Goal: Information Seeking & Learning: Find specific fact

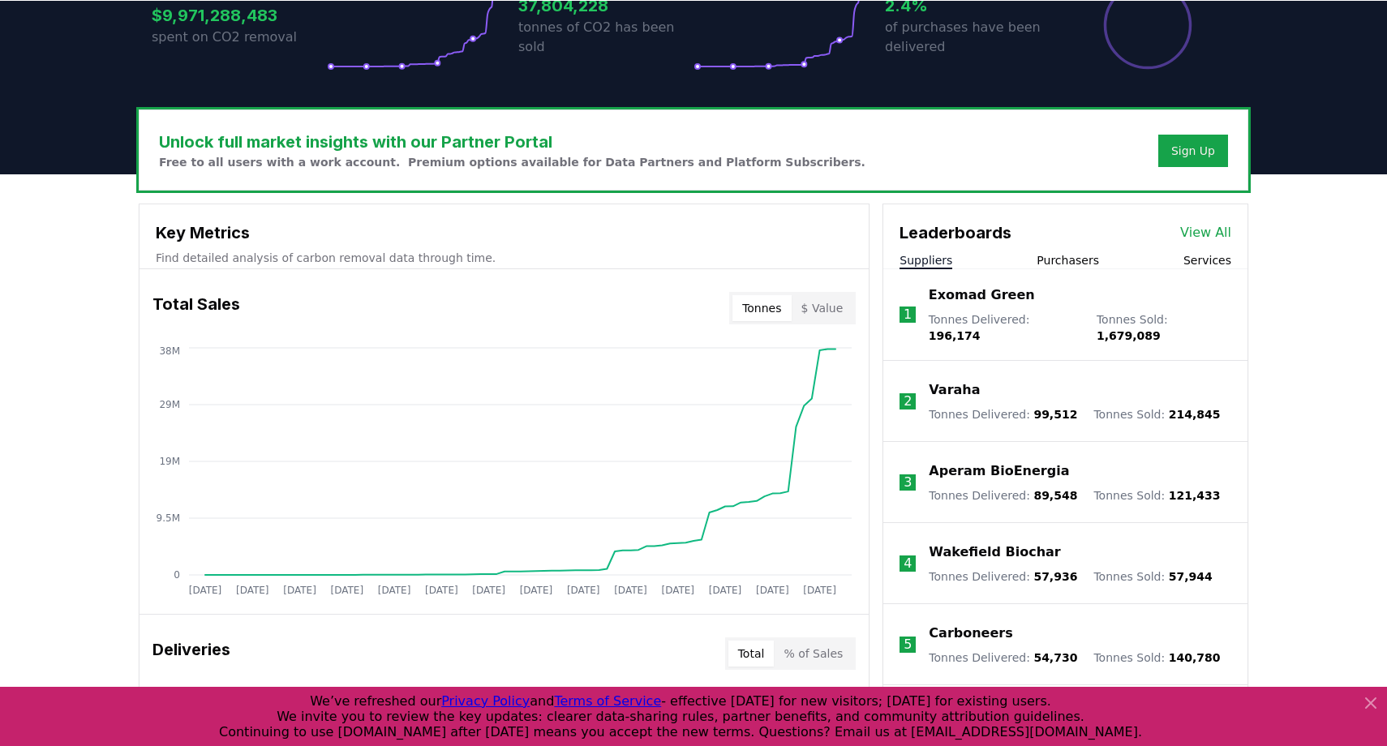
scroll to position [499, 0]
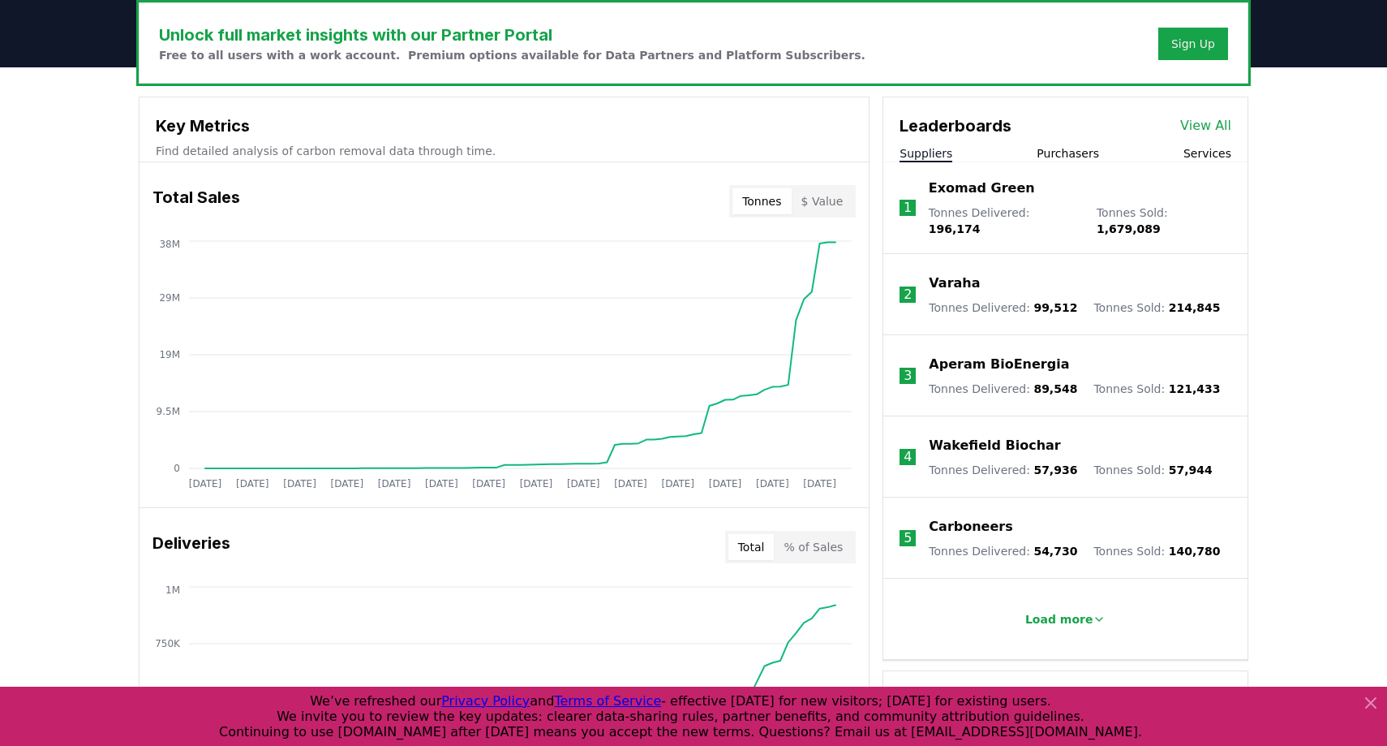
click at [1370, 700] on icon at bounding box center [1370, 702] width 19 height 19
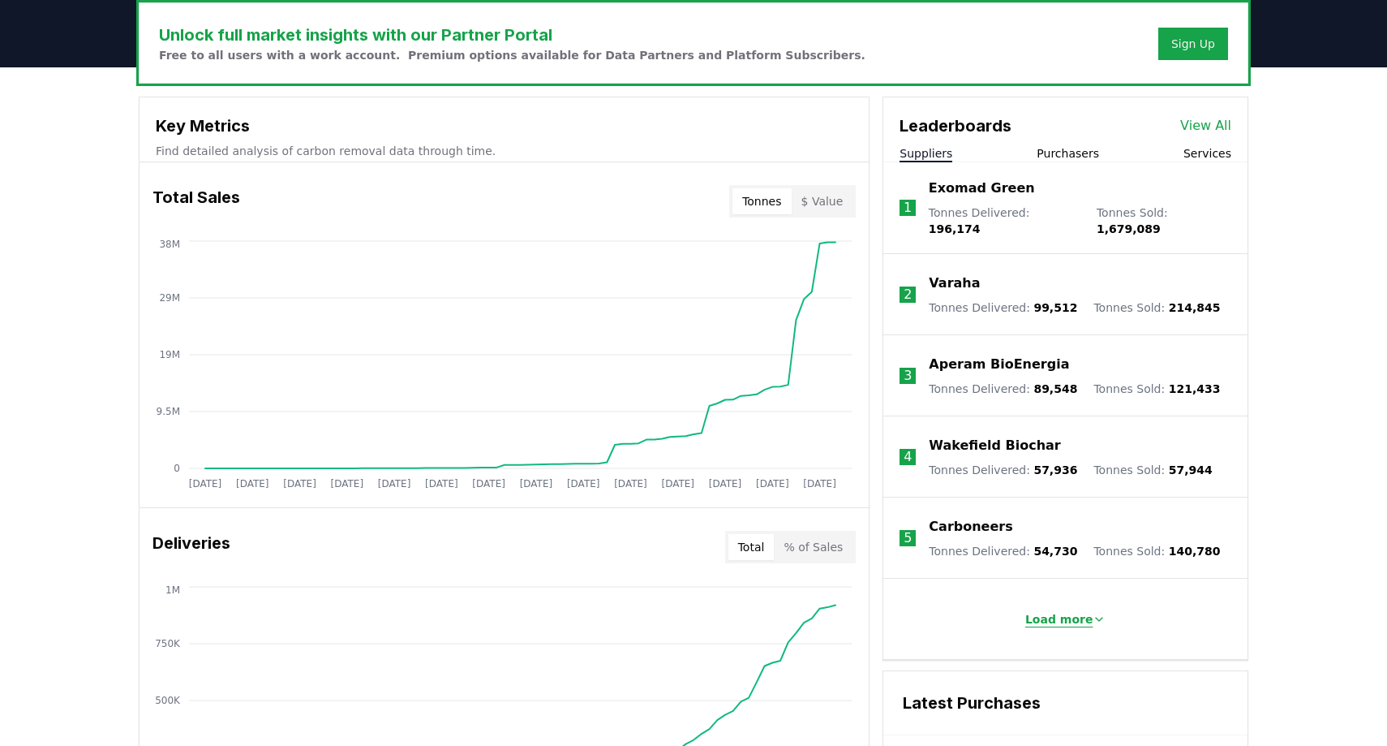
click at [1060, 618] on button "Load more" at bounding box center [1066, 619] width 107 height 32
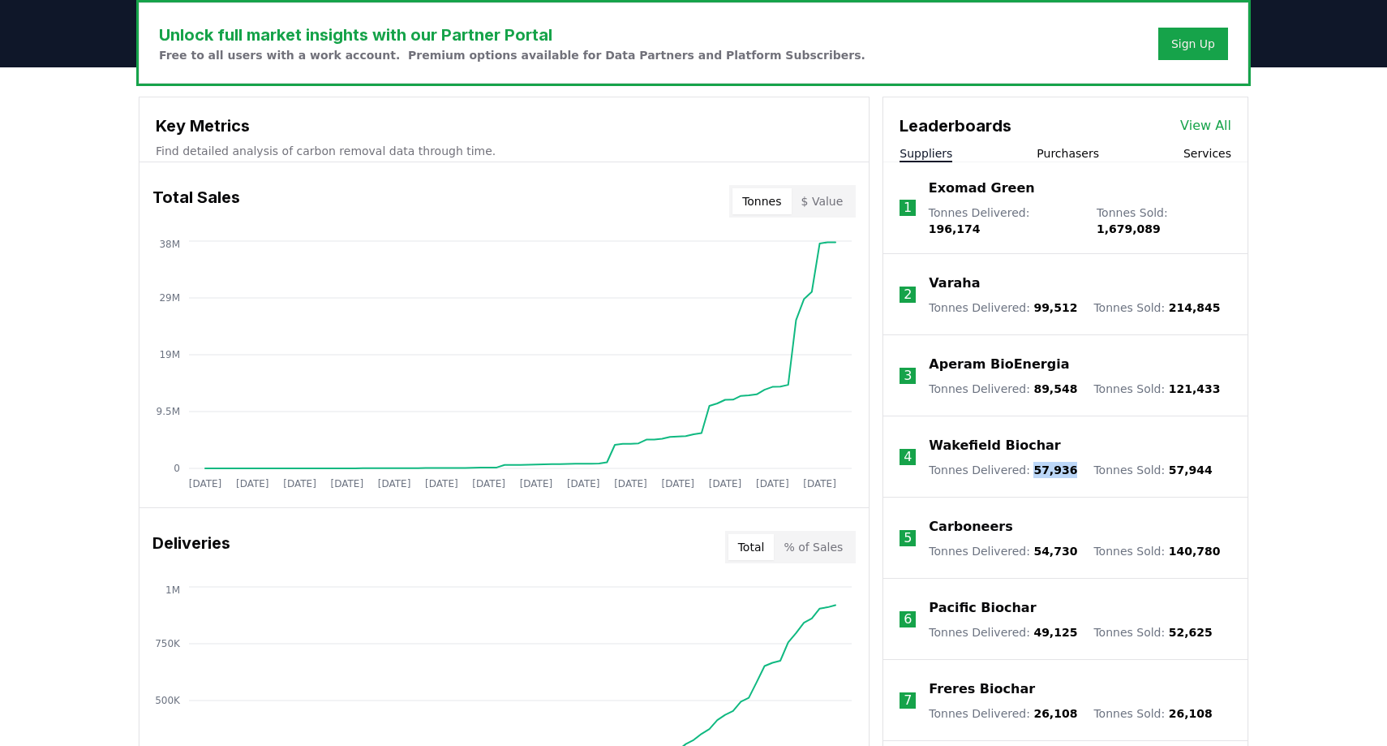
drag, startPoint x: 1067, startPoint y: 460, endPoint x: 1028, endPoint y: 461, distance: 39.0
click at [1028, 462] on div "Tonnes Delivered : 57,936 Tonnes Sold : 57,944" at bounding box center [1070, 470] width 283 height 16
copy span "57,936"
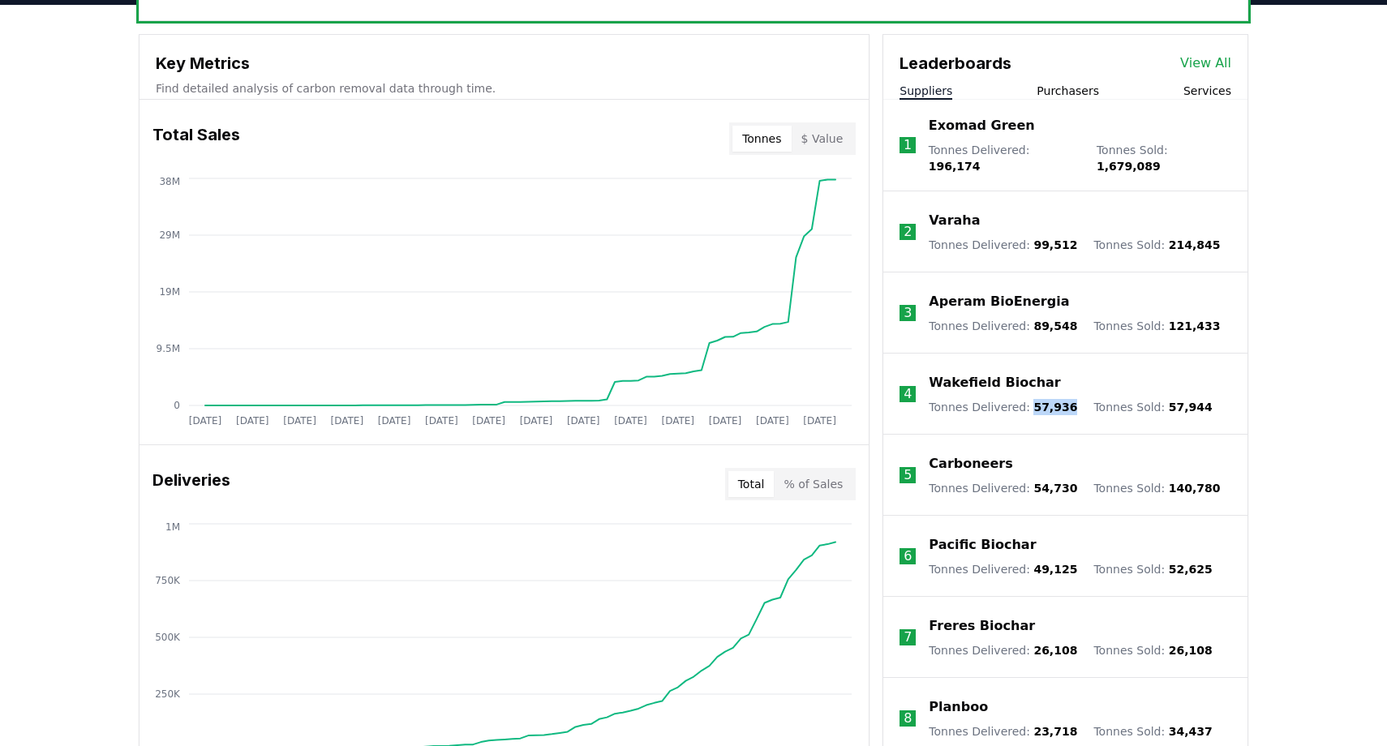
scroll to position [563, 0]
click at [970, 615] on p "Freres Biochar" at bounding box center [982, 624] width 106 height 19
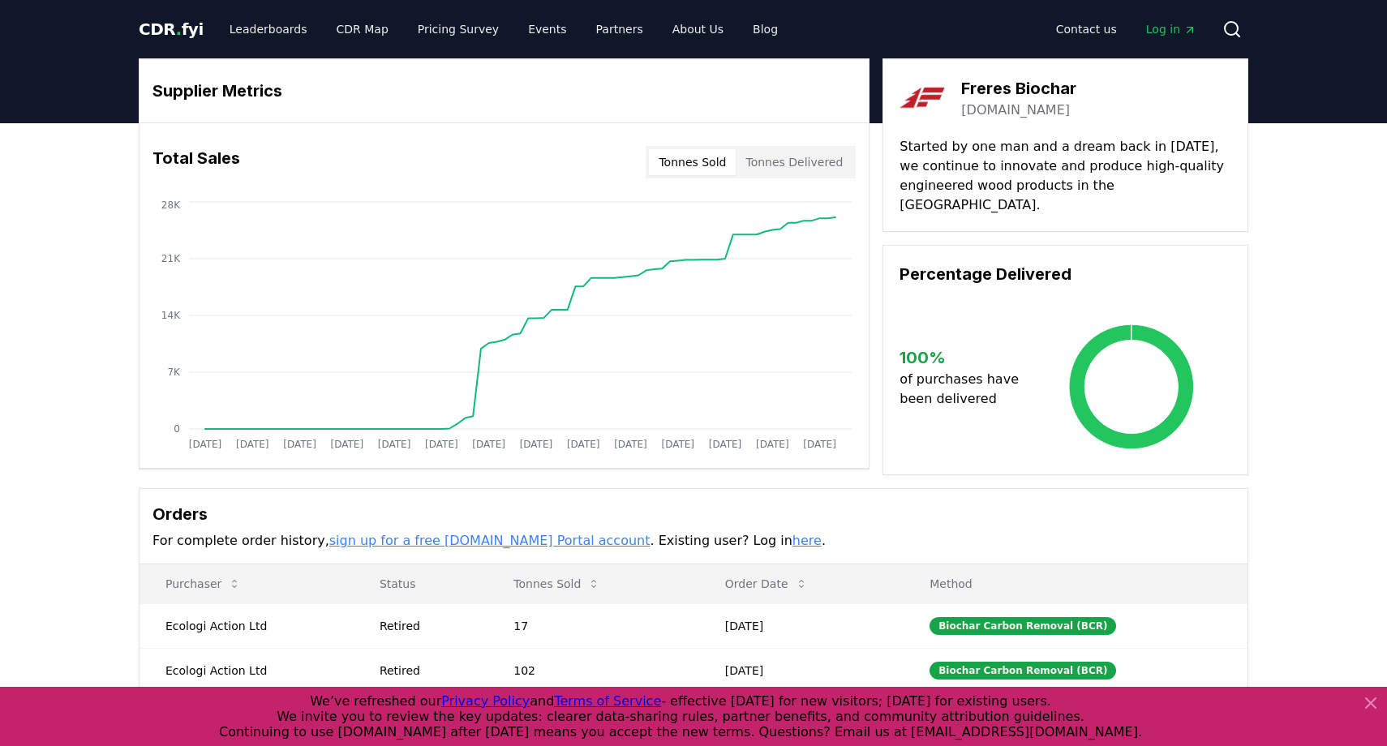
click at [715, 160] on button "Tonnes Sold" at bounding box center [692, 162] width 87 height 26
click at [800, 163] on button "Tonnes Delivered" at bounding box center [794, 162] width 117 height 26
click at [1370, 698] on icon at bounding box center [1370, 703] width 19 height 19
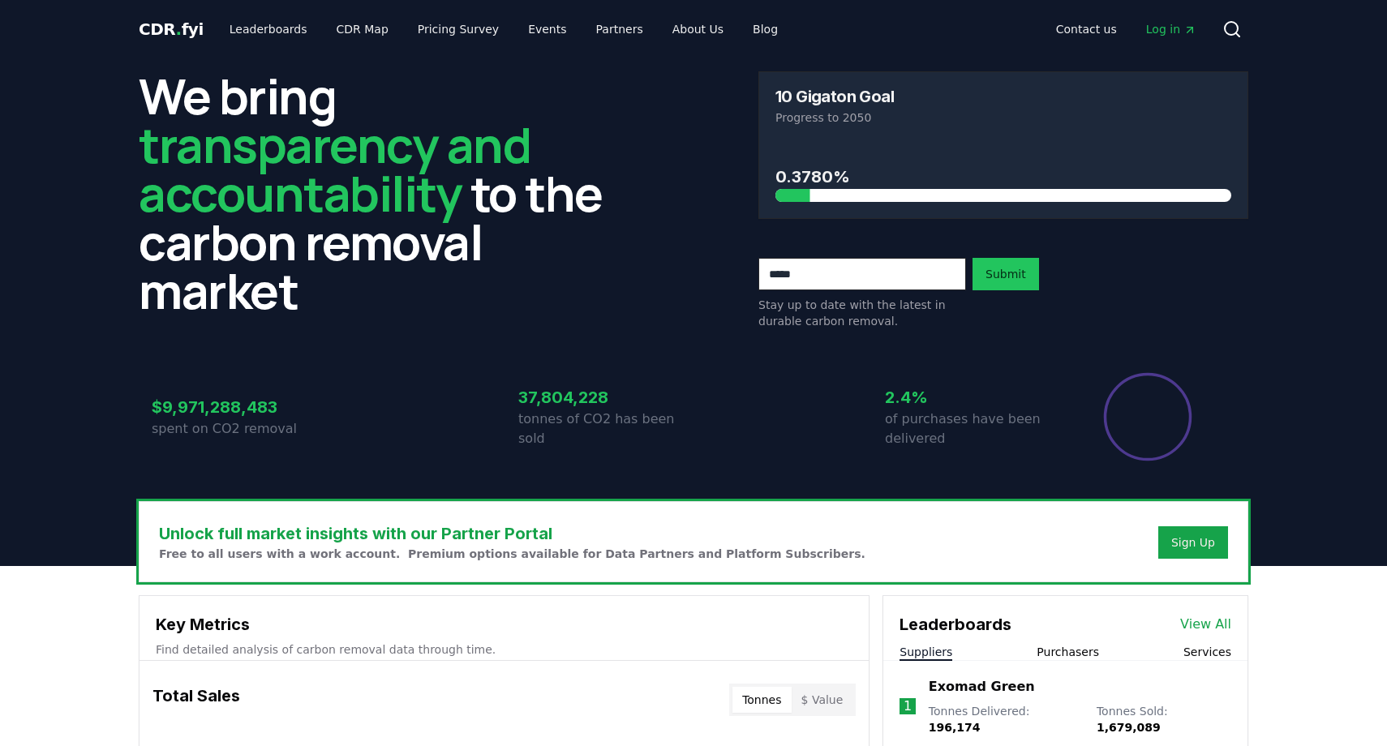
scroll to position [563, 0]
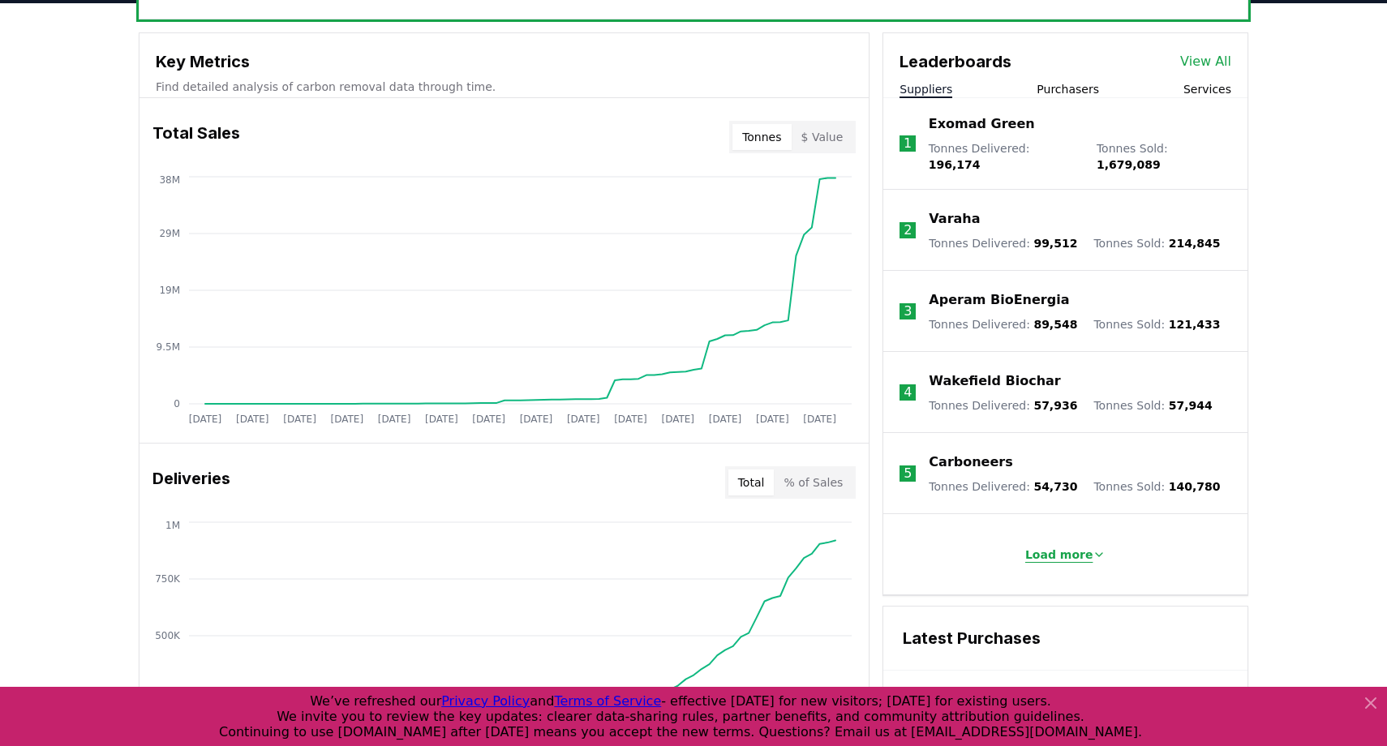
click at [1083, 547] on p "Load more" at bounding box center [1060, 555] width 68 height 16
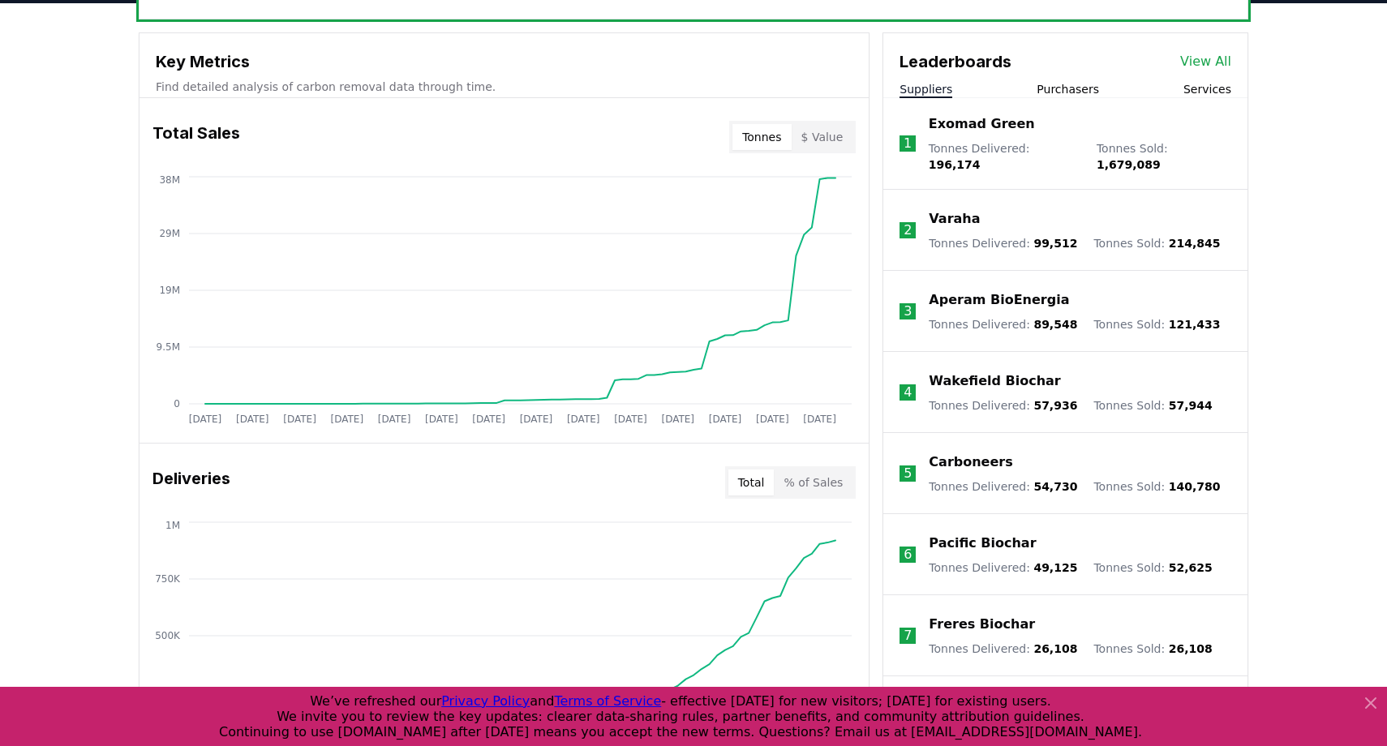
scroll to position [662, 0]
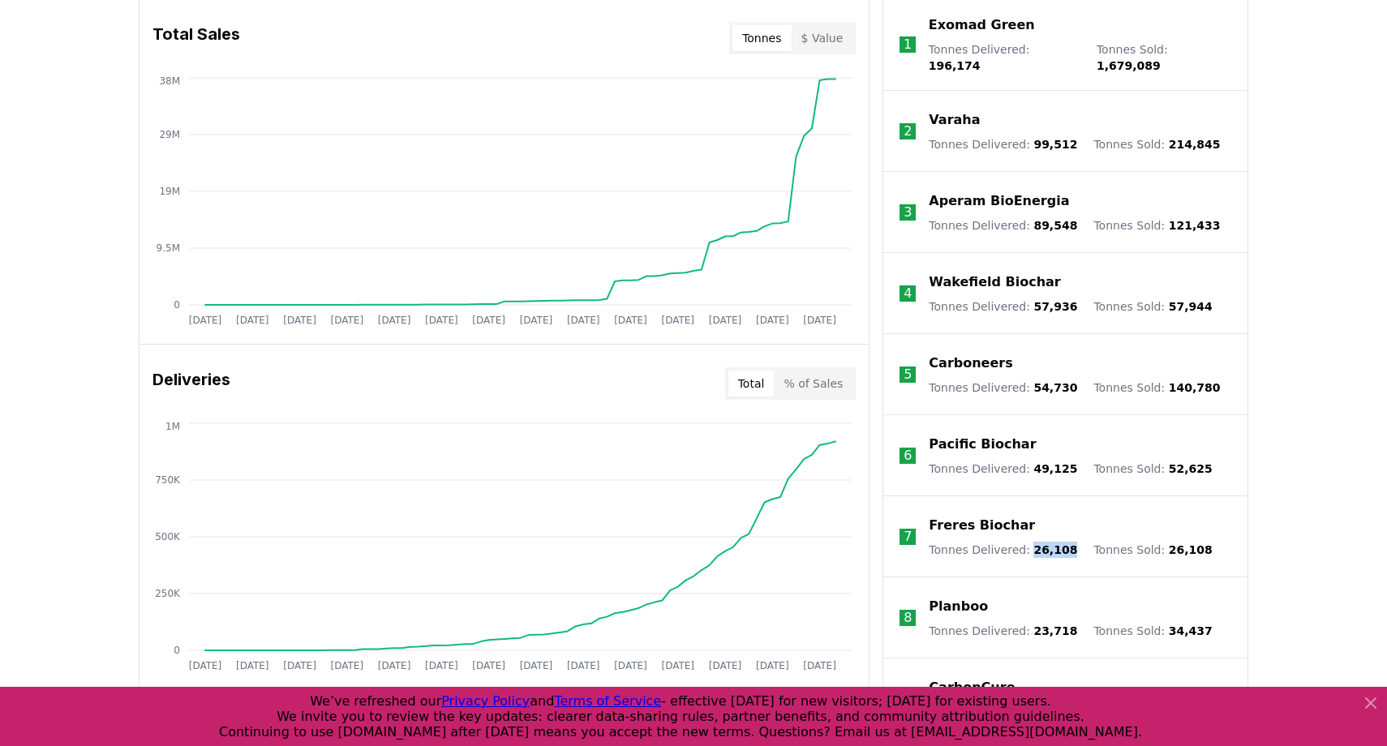
drag, startPoint x: 1064, startPoint y: 540, endPoint x: 1026, endPoint y: 540, distance: 38.1
click at [1026, 542] on div "Tonnes Delivered : 26,108 Tonnes Sold : 26,108" at bounding box center [1070, 550] width 283 height 16
copy span "26,108"
